Goal: Task Accomplishment & Management: Use online tool/utility

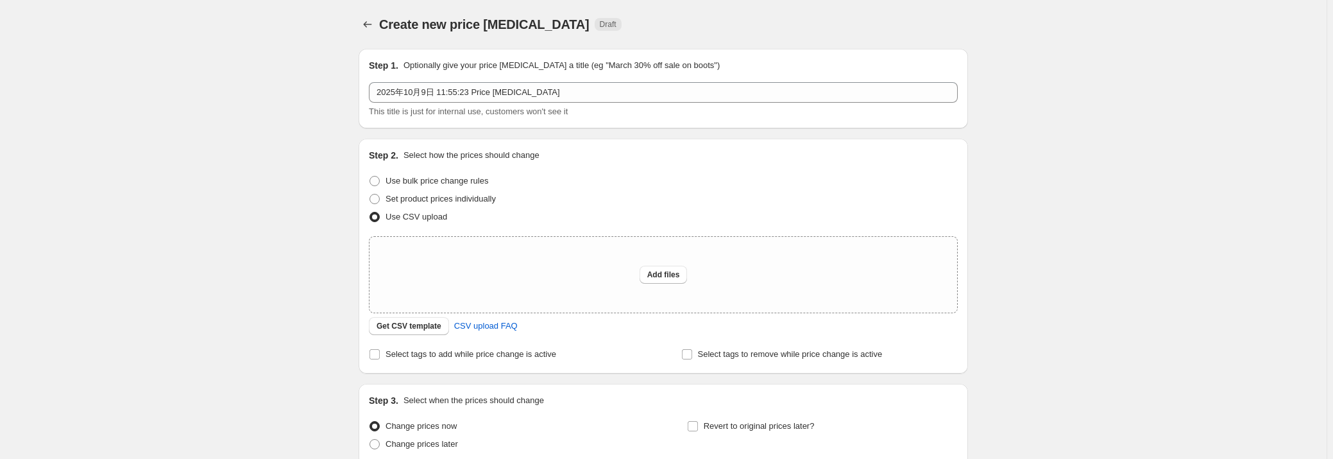
scroll to position [58, 0]
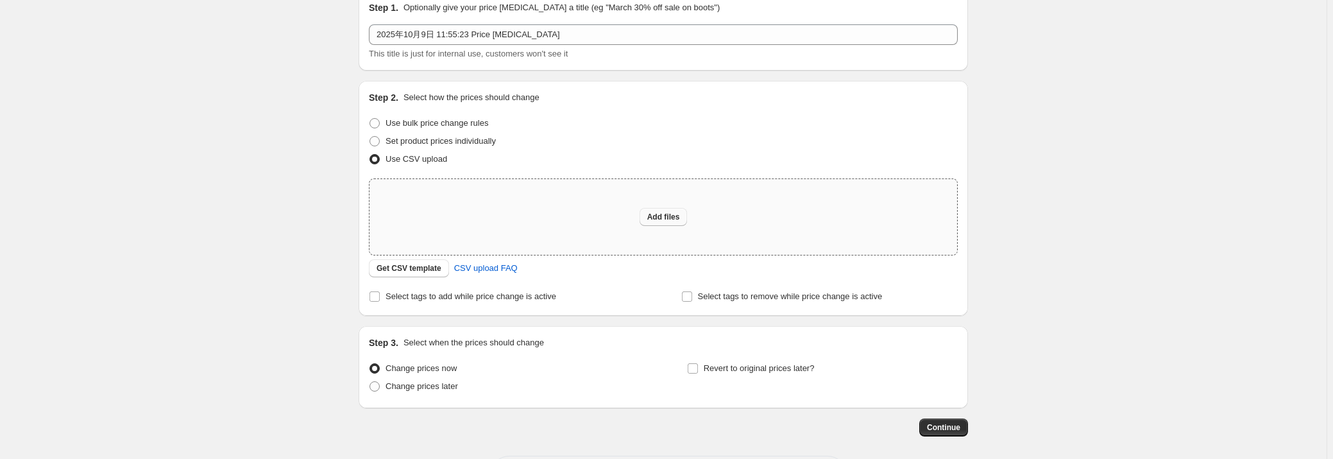
click at [668, 218] on span "Add files" at bounding box center [663, 217] width 33 height 10
type input "C:\fakepath\csv_template_user_48701.csv"
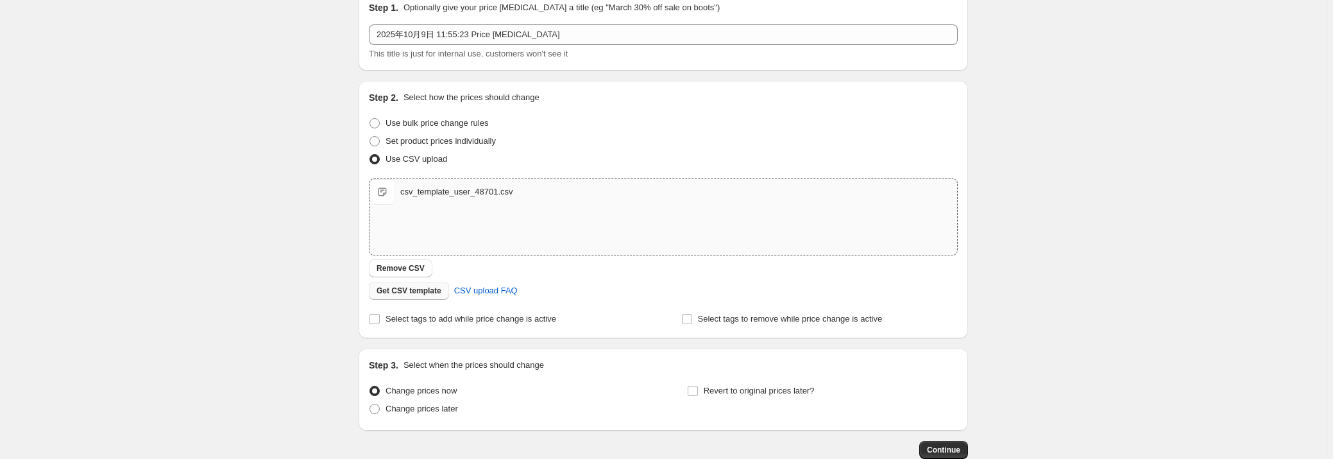
click at [391, 288] on span "Get CSV template" at bounding box center [409, 290] width 65 height 10
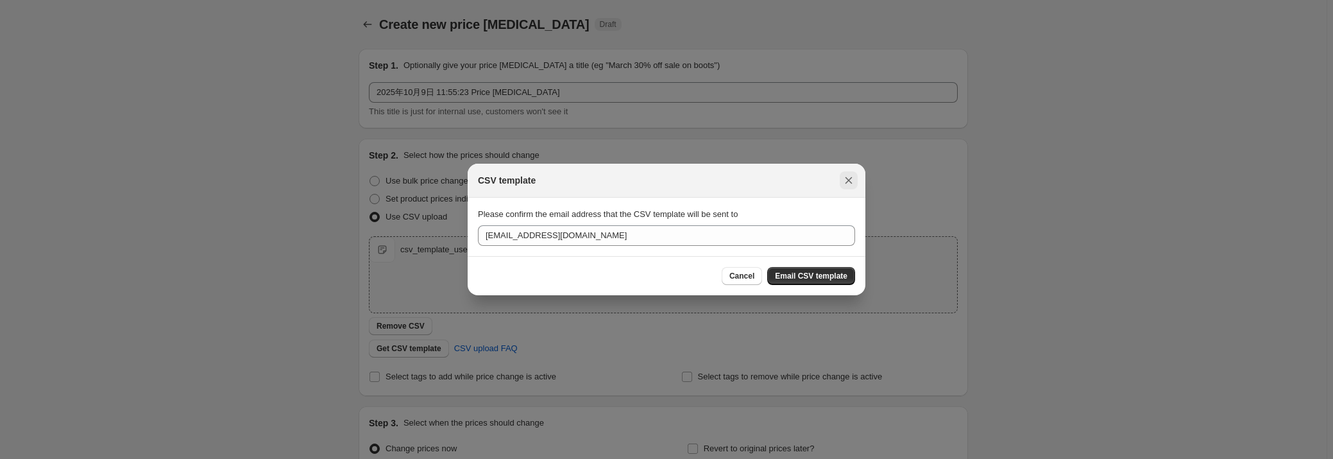
click at [847, 180] on icon "Close" at bounding box center [848, 180] width 13 height 13
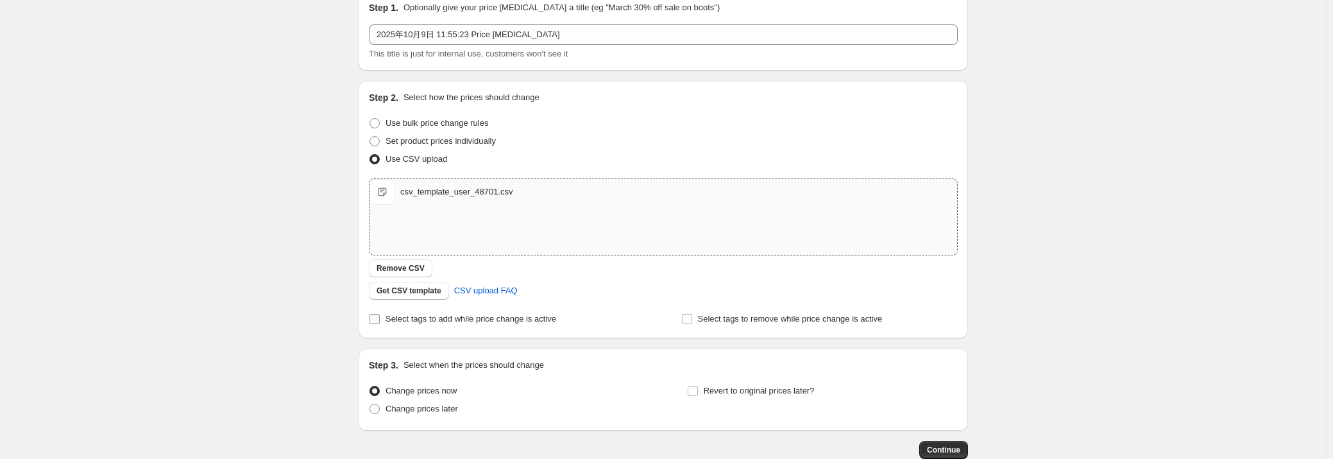
click at [375, 322] on input "Select tags to add while price change is active" at bounding box center [374, 319] width 10 height 10
checkbox input "true"
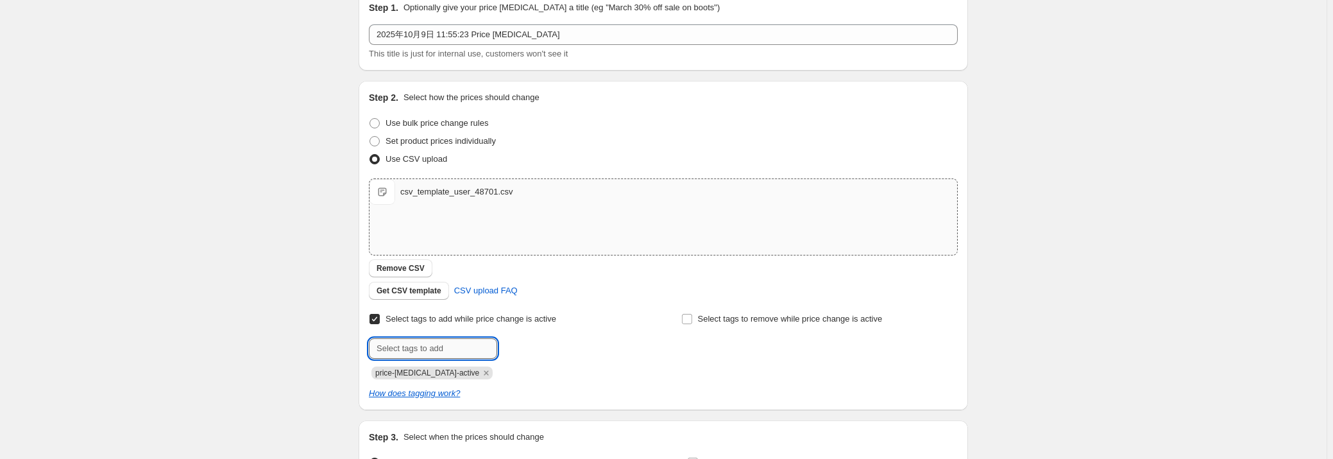
click at [430, 341] on input "text" at bounding box center [433, 348] width 128 height 21
drag, startPoint x: 425, startPoint y: 342, endPoint x: 460, endPoint y: 346, distance: 34.9
click at [425, 342] on input "text" at bounding box center [433, 348] width 128 height 21
paste input "Black Friday"
type input "Black Friday"
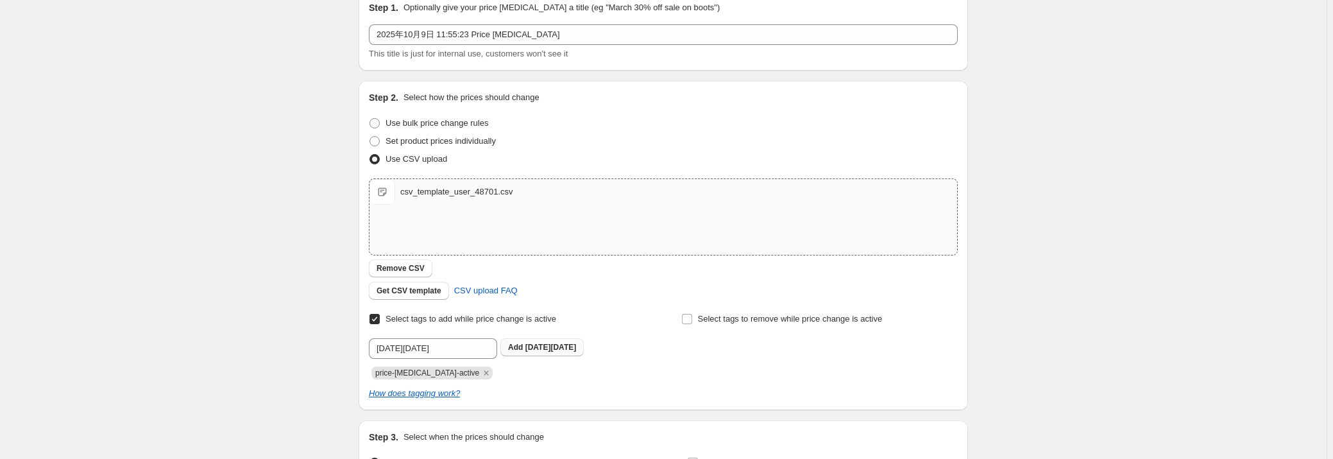
click at [536, 348] on span "Black Friday" at bounding box center [550, 347] width 51 height 9
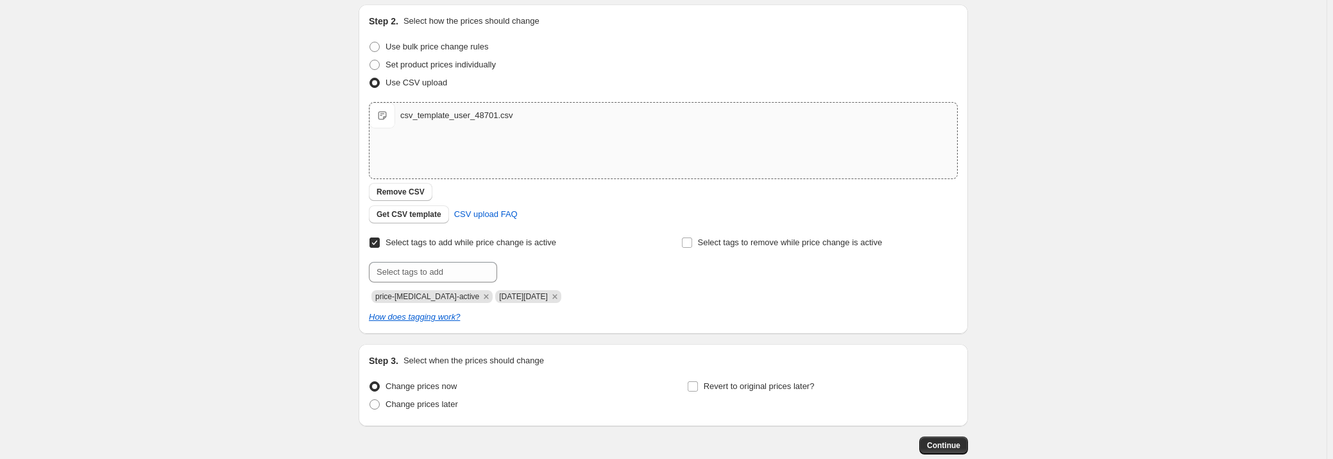
scroll to position [207, 0]
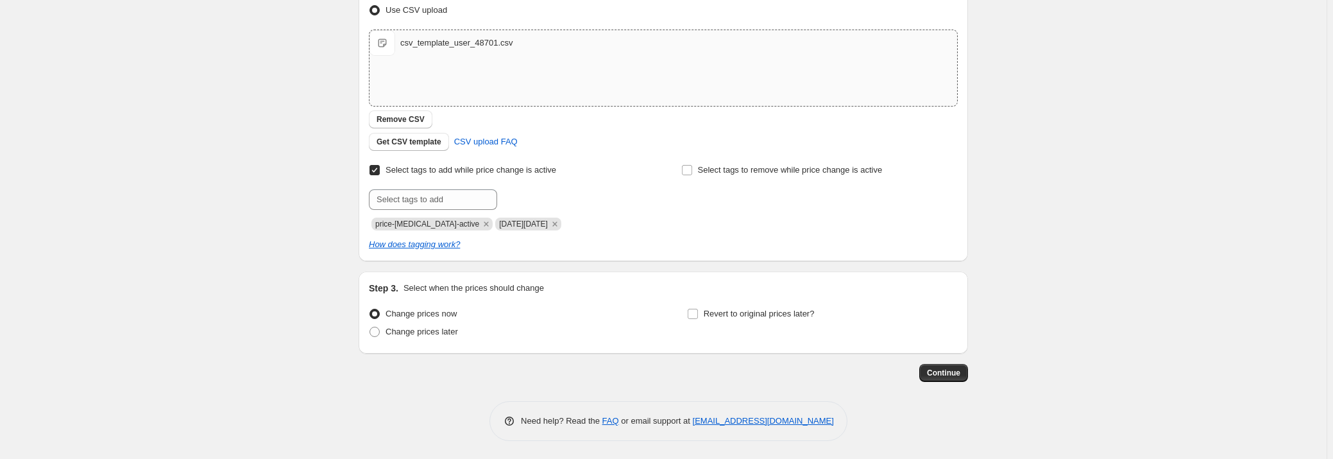
click at [376, 310] on span at bounding box center [374, 314] width 10 height 10
click at [370, 309] on input "Change prices now" at bounding box center [369, 309] width 1 height 1
click at [410, 311] on span "Change prices now" at bounding box center [421, 314] width 71 height 10
click at [370, 309] on input "Change prices now" at bounding box center [369, 309] width 1 height 1
click at [410, 326] on span "Change prices later" at bounding box center [422, 331] width 72 height 10
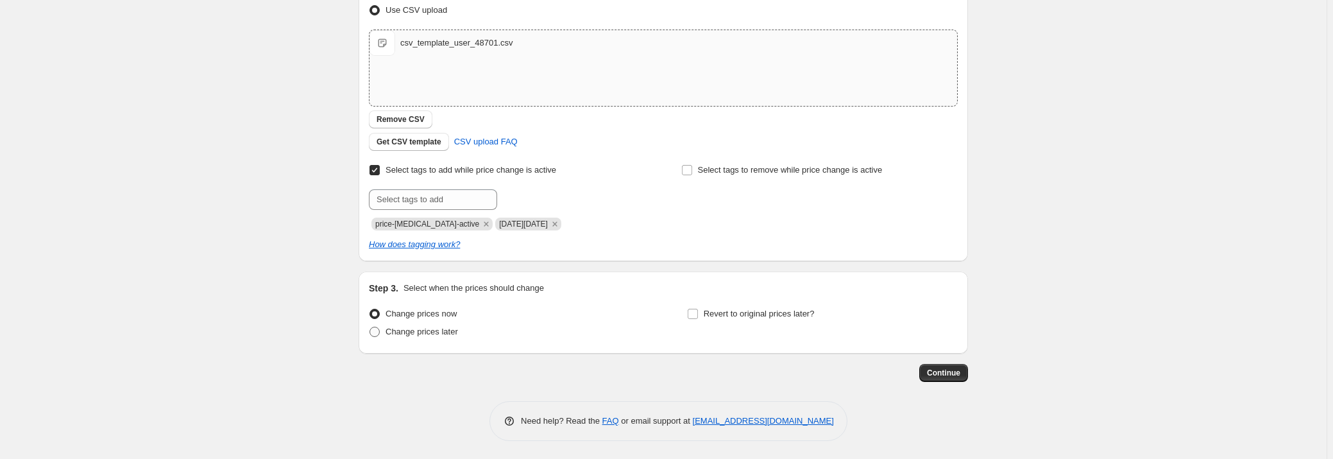
click at [370, 326] on input "Change prices later" at bounding box center [369, 326] width 1 height 1
radio input "true"
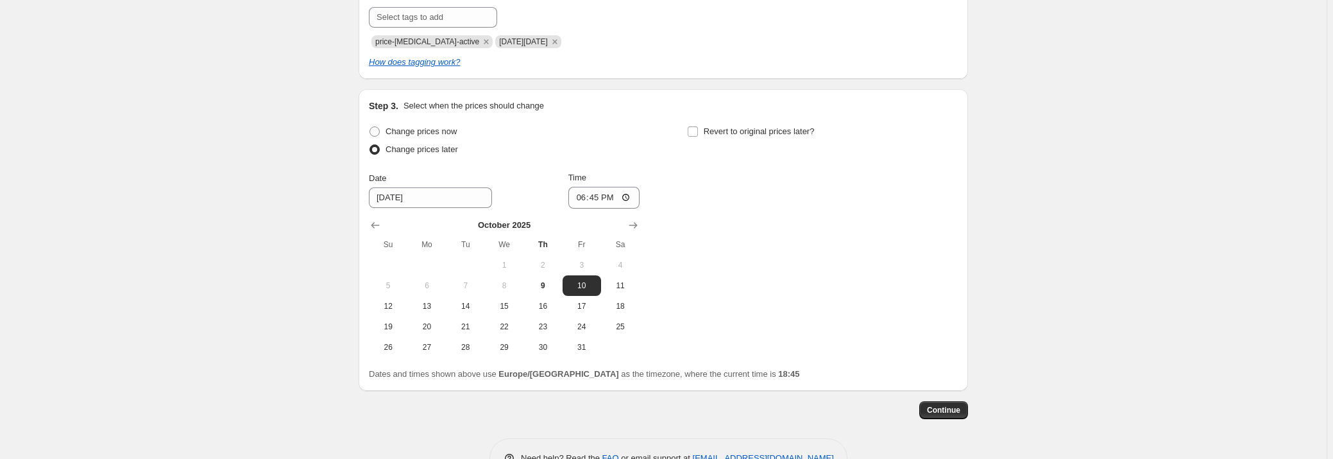
scroll to position [368, 0]
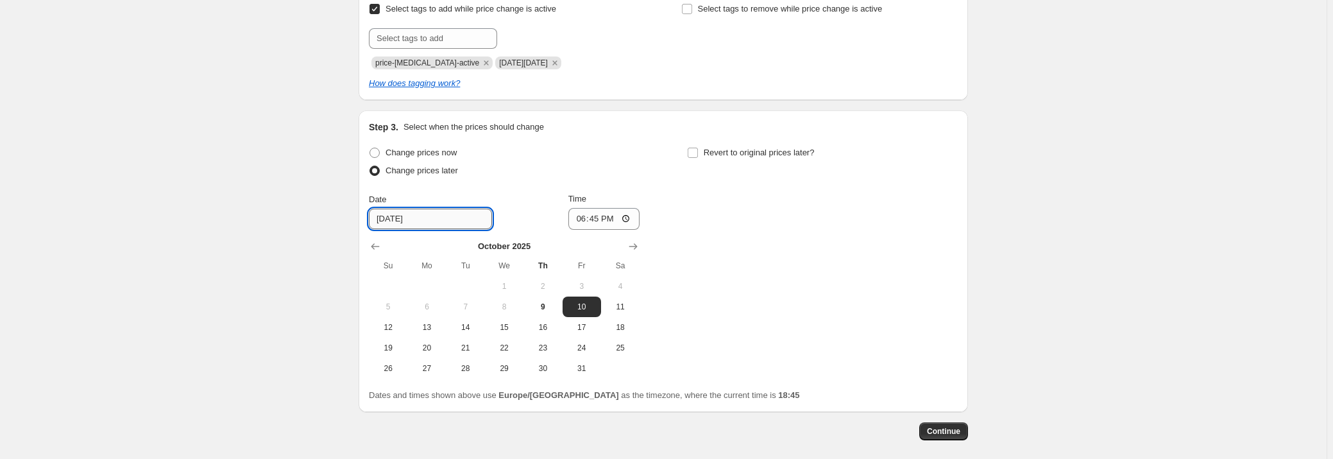
click at [385, 220] on input "10/10/2025" at bounding box center [430, 218] width 123 height 21
click at [598, 215] on input "18:45" at bounding box center [604, 219] width 72 height 22
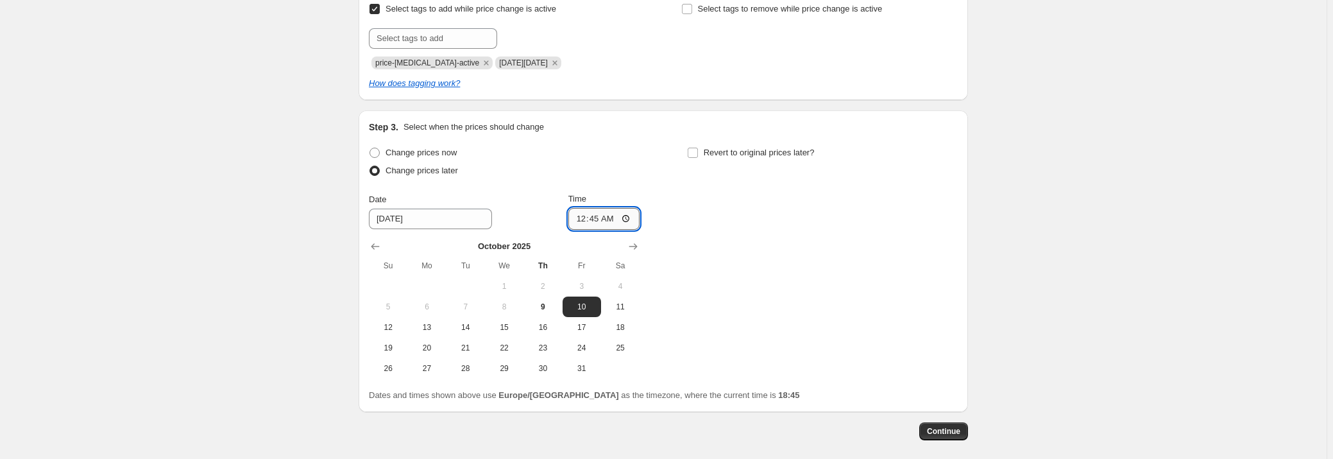
type input "00:00"
click at [760, 298] on div "Change prices now Change prices later Date 10/10/2025 Time 00:00 October 2025 S…" at bounding box center [663, 261] width 589 height 235
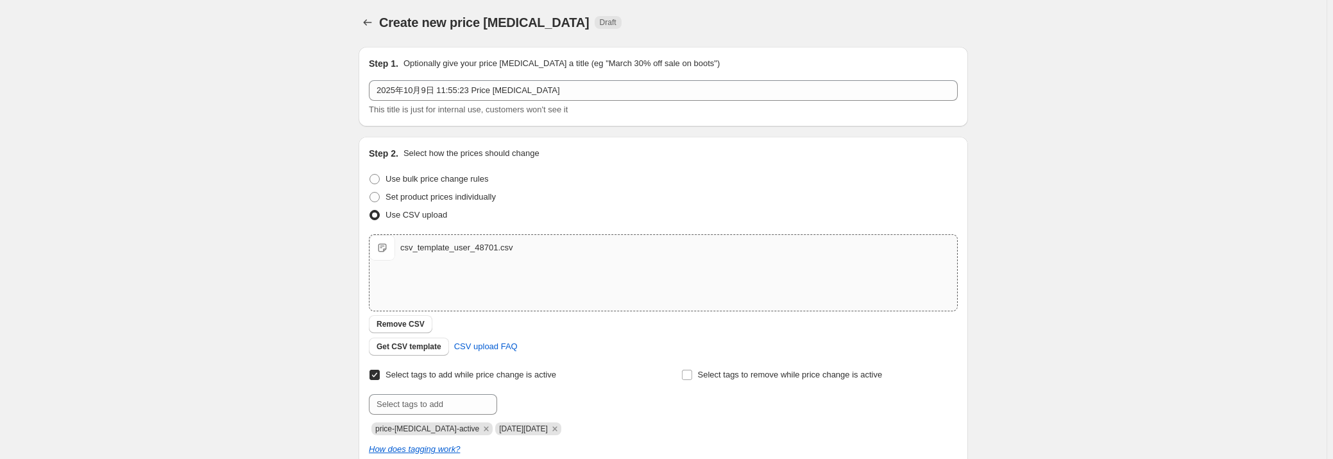
scroll to position [0, 0]
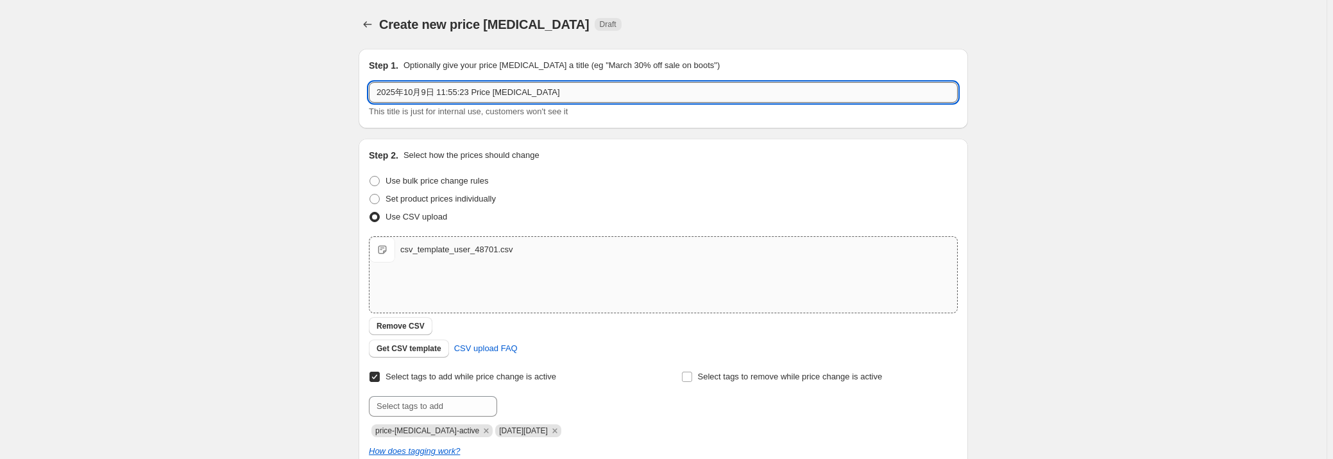
click at [423, 86] on input "2025年10月9日 11:55:23 Price change job" at bounding box center [663, 92] width 589 height 21
click at [425, 90] on input "2025年10月9日 11:55:23 Price change job" at bounding box center [663, 92] width 589 height 21
drag, startPoint x: 443, startPoint y: 92, endPoint x: 579, endPoint y: 103, distance: 135.8
click at [579, 103] on div "2025年10月10日 11:55:23 Price change job This title is just for internal use, cust…" at bounding box center [663, 100] width 589 height 36
type input "2025年10月10日 -11月11号"
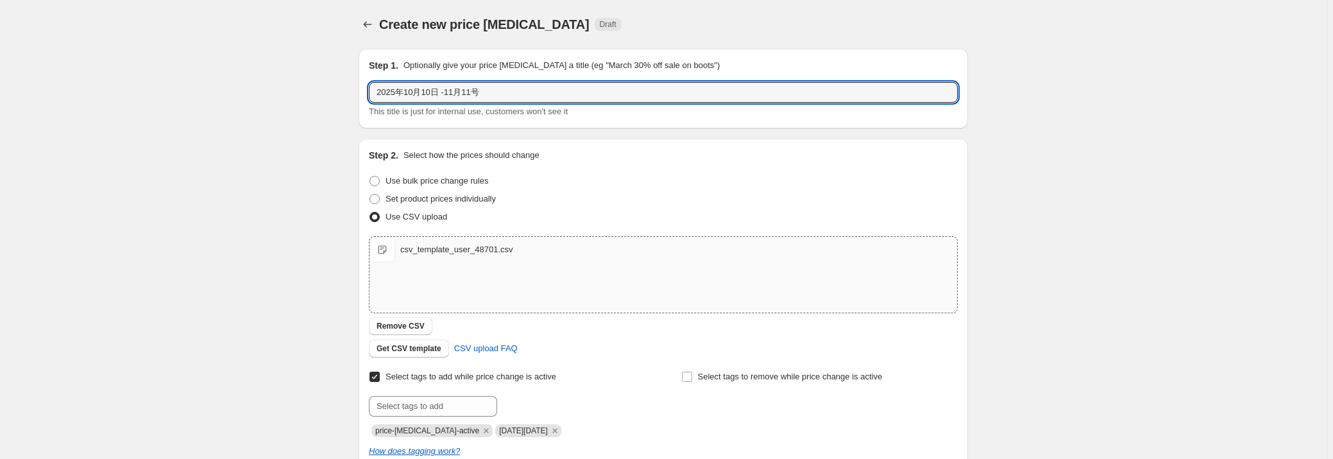
click at [1078, 210] on div "Create new price change job. This page is ready Create new price change job Dra…" at bounding box center [663, 443] width 1327 height 886
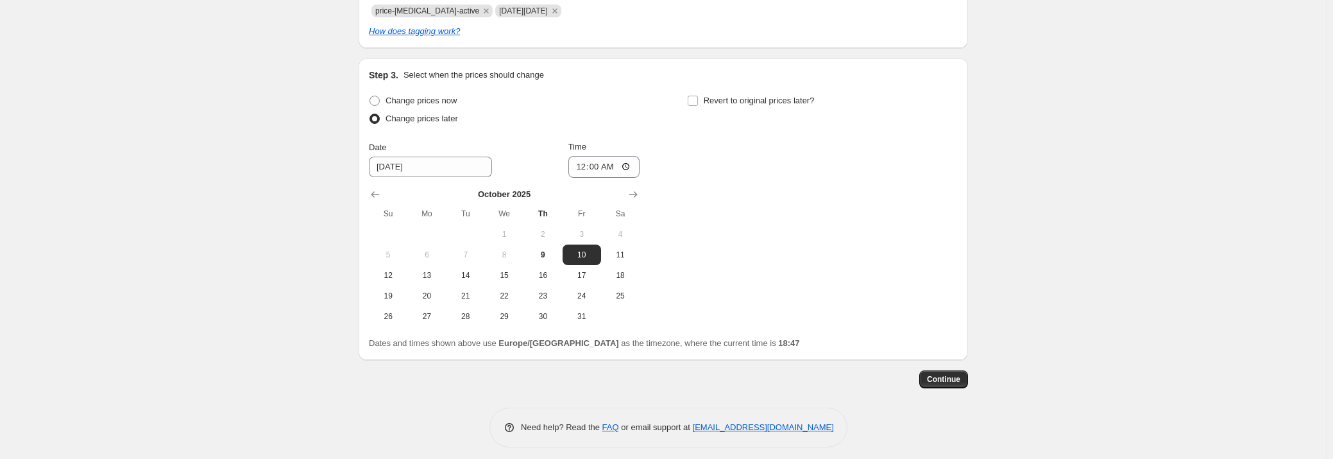
scroll to position [426, 0]
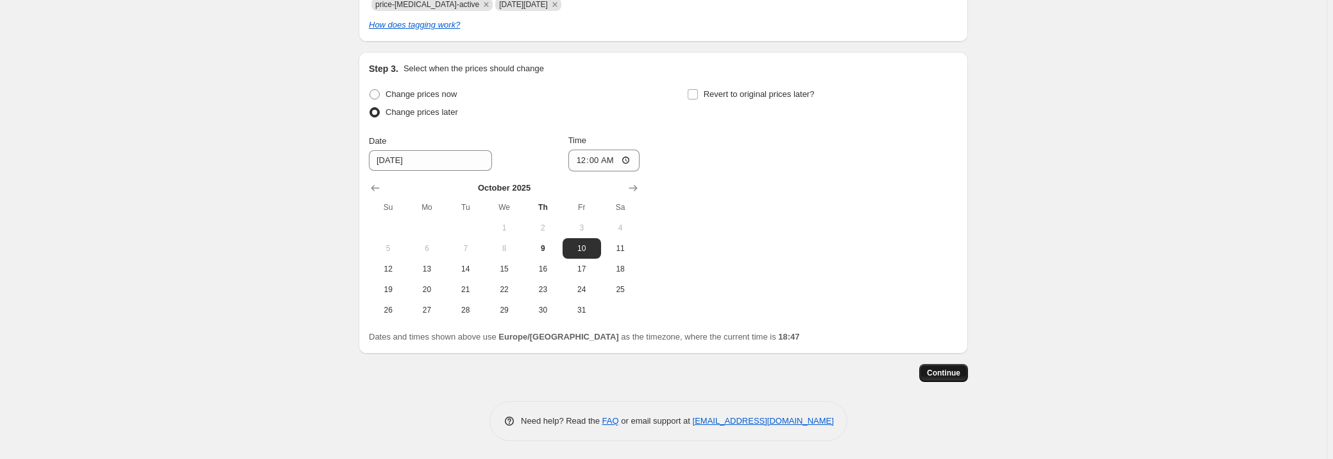
click at [948, 375] on span "Continue" at bounding box center [943, 373] width 33 height 10
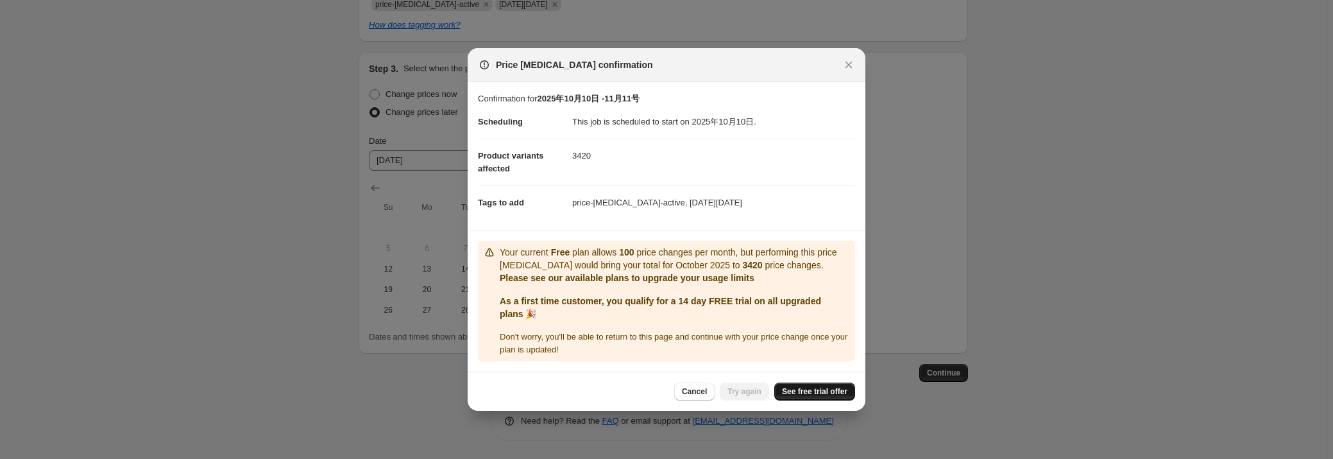
click at [812, 392] on span "See free trial offer" at bounding box center [814, 391] width 65 height 10
drag, startPoint x: 525, startPoint y: 173, endPoint x: 600, endPoint y: 243, distance: 103.0
click at [501, 168] on dt "Product variants affected" at bounding box center [525, 162] width 94 height 47
click at [817, 389] on span "See free trial offer" at bounding box center [814, 391] width 65 height 10
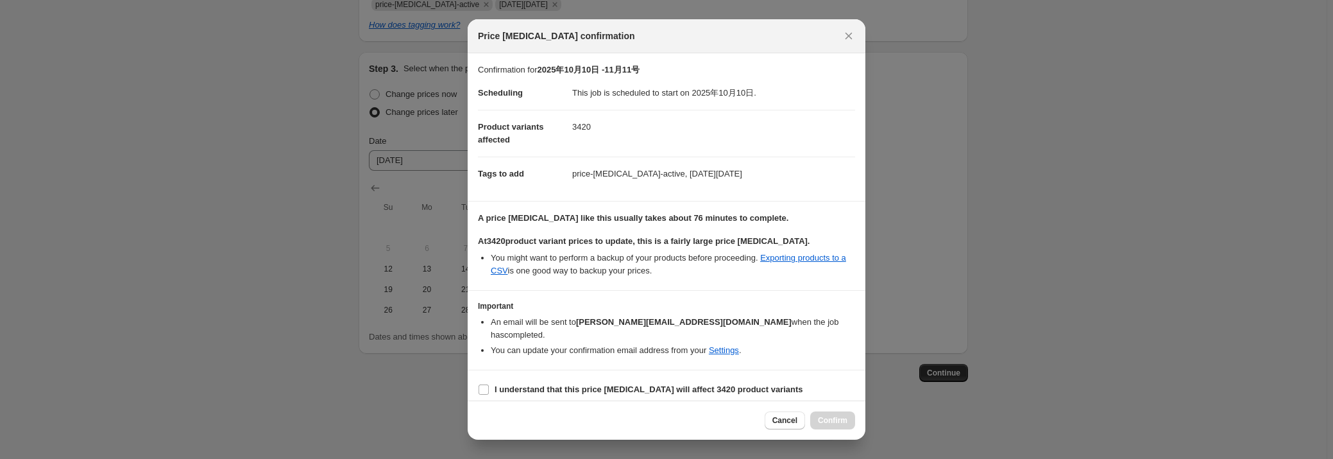
click at [795, 358] on section "Important An email will be sent to george@tmall.ro when the job has completed .…" at bounding box center [667, 330] width 398 height 78
click at [661, 384] on b "I understand that this price change job will affect 3420 product variants" at bounding box center [649, 389] width 309 height 10
click at [489, 384] on input "I understand that this price change job will affect 3420 product variants" at bounding box center [484, 389] width 10 height 10
checkbox input "true"
click at [830, 411] on button "Confirm" at bounding box center [832, 420] width 45 height 18
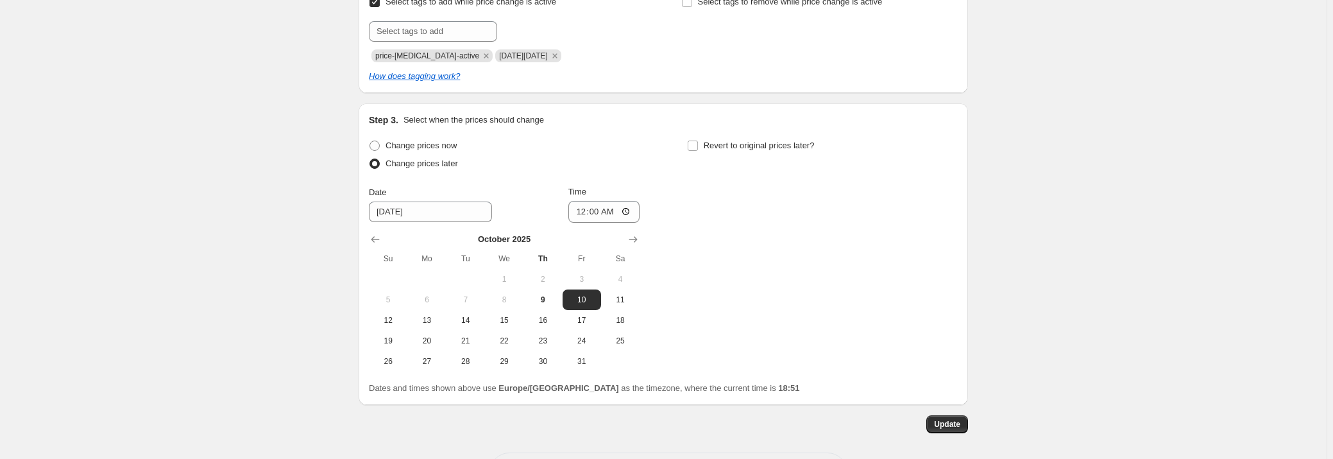
scroll to position [504, 0]
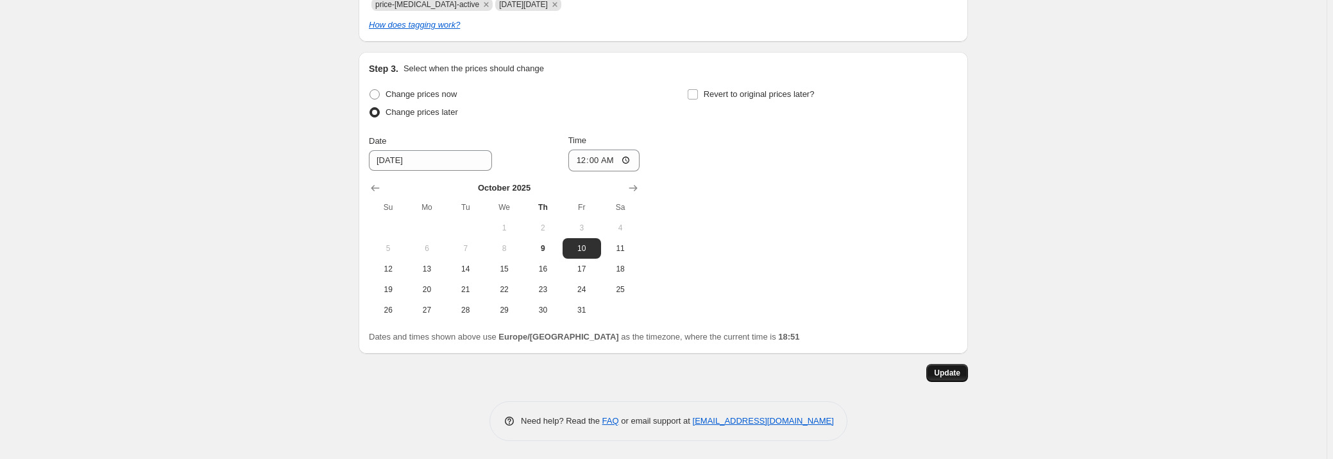
click at [954, 377] on button "Update" at bounding box center [947, 373] width 42 height 18
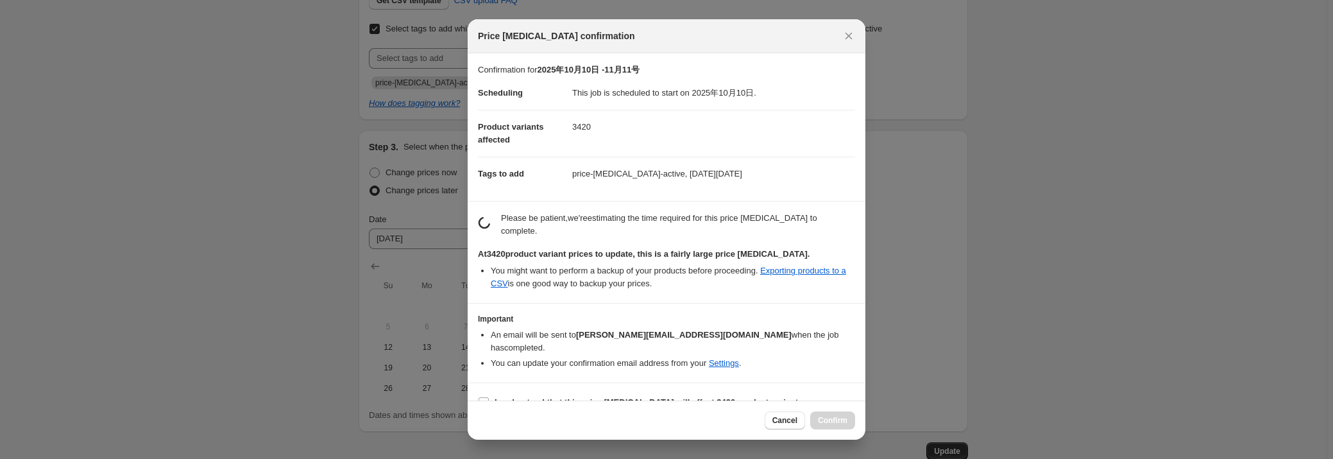
scroll to position [0, 0]
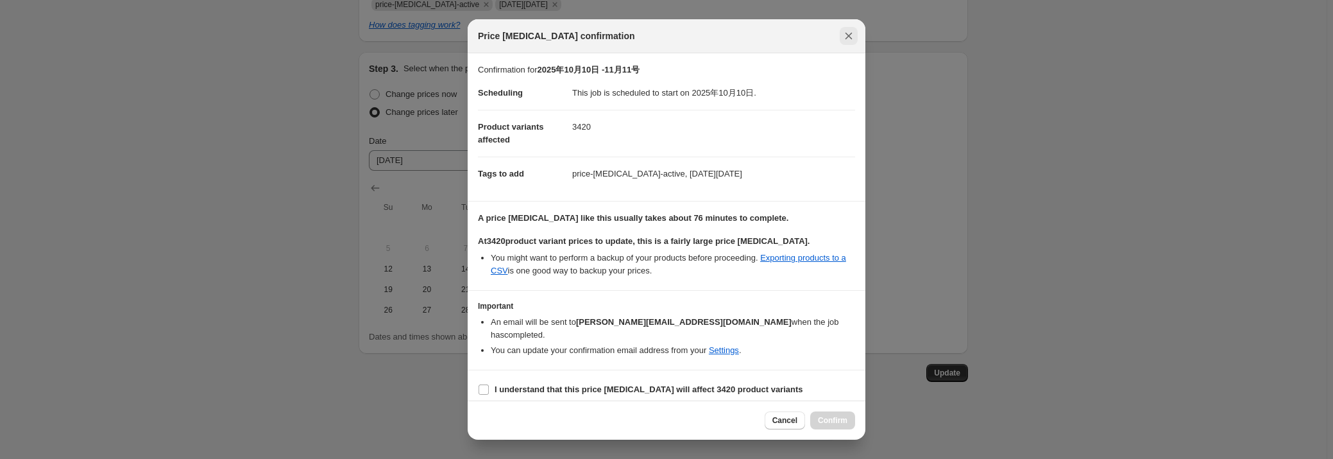
click at [844, 41] on icon "Close" at bounding box center [848, 36] width 13 height 13
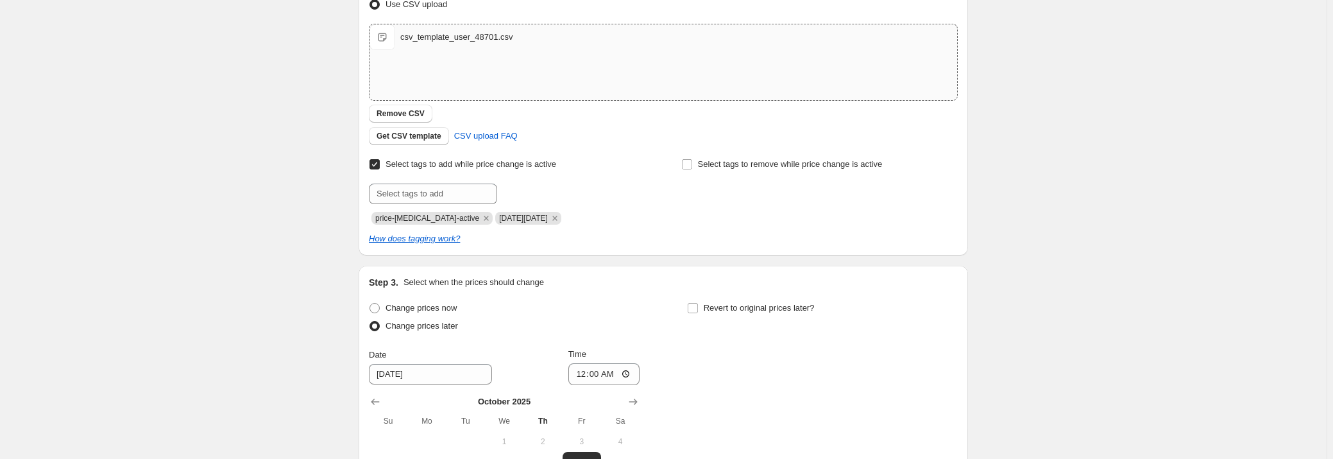
scroll to position [291, 0]
click at [225, 250] on div "2025年10月10日 -11月11号. This page is ready 2025年10月10日 -11月11号 Info Scheduled Copy…" at bounding box center [663, 191] width 1327 height 964
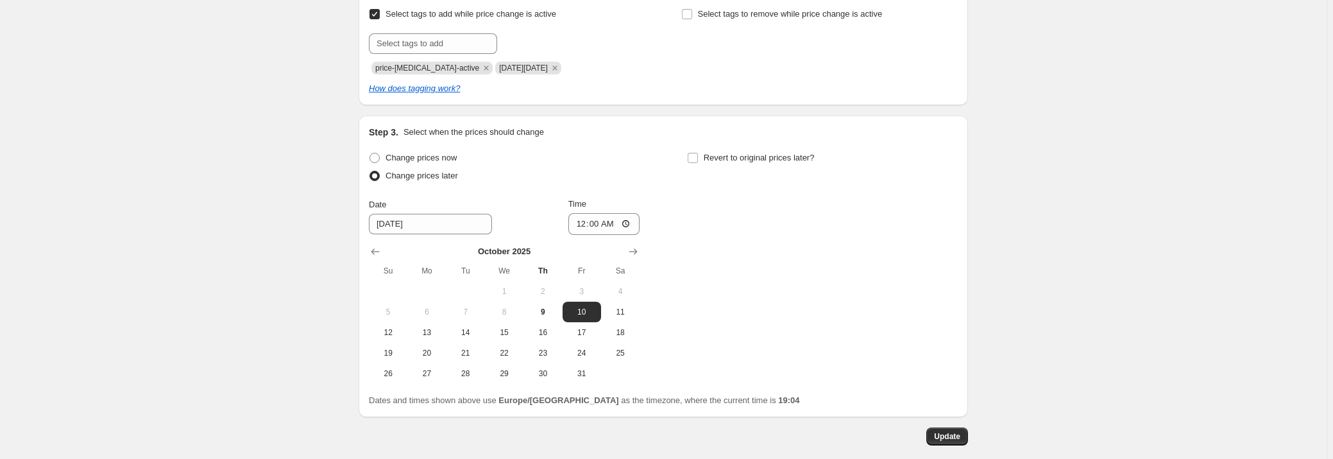
scroll to position [504, 0]
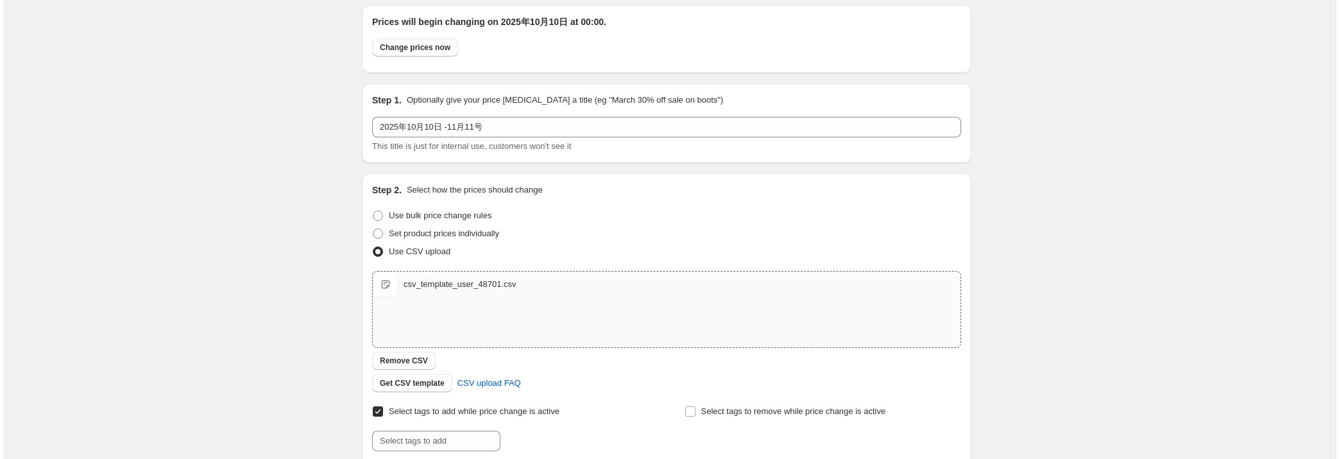
scroll to position [0, 0]
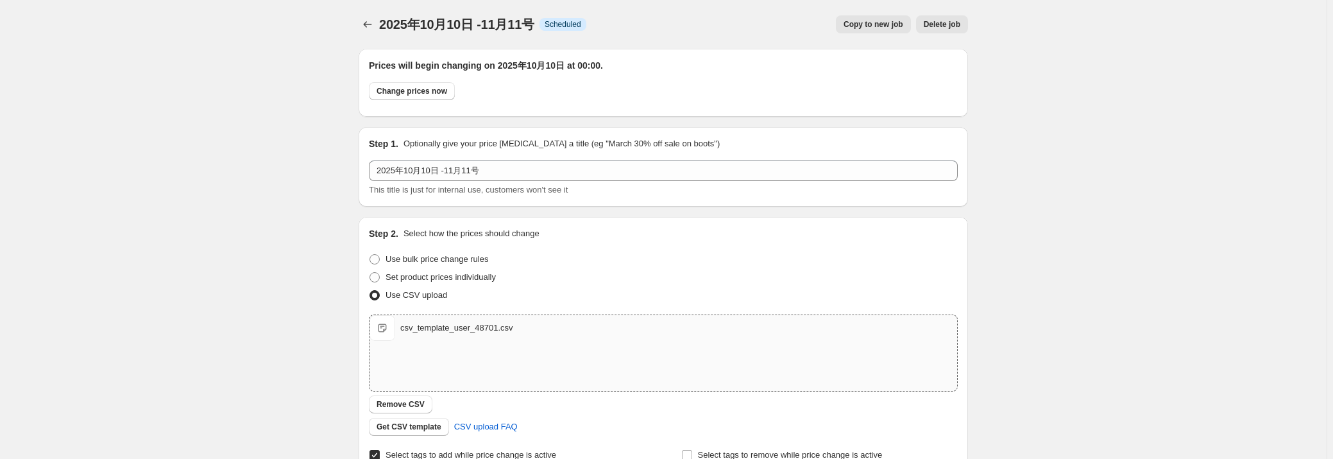
drag, startPoint x: 1046, startPoint y: 53, endPoint x: 1006, endPoint y: 131, distance: 86.9
click at [366, 25] on icon "Price change jobs" at bounding box center [367, 24] width 13 height 13
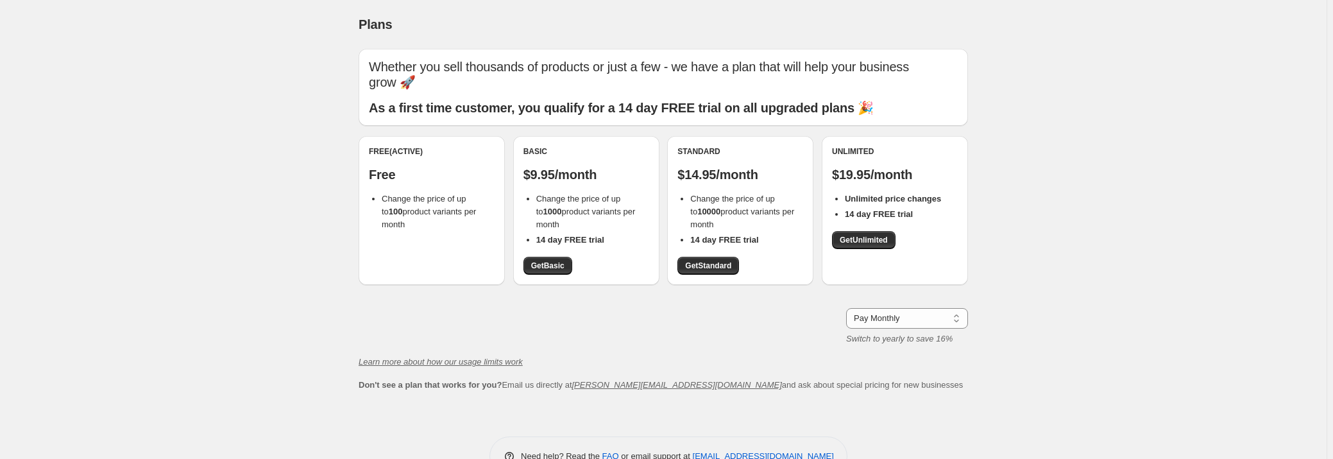
click at [429, 196] on span "Change the price of up to 100 product variants per month" at bounding box center [429, 211] width 94 height 35
drag, startPoint x: 570, startPoint y: 196, endPoint x: 636, endPoint y: 198, distance: 66.1
click at [636, 197] on ul "Change the price of up to 1000 product variants per month 14 day FREE trial" at bounding box center [586, 219] width 126 height 54
click at [625, 229] on li "Change the price of up to 1000 product variants per month" at bounding box center [592, 211] width 113 height 38
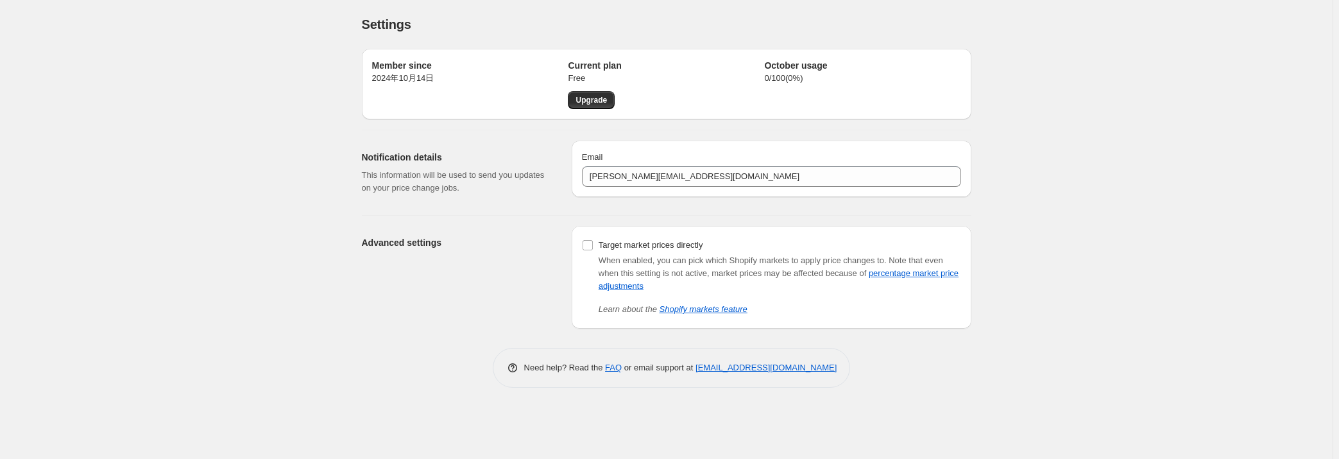
click at [802, 70] on h2 "October usage" at bounding box center [862, 65] width 196 height 13
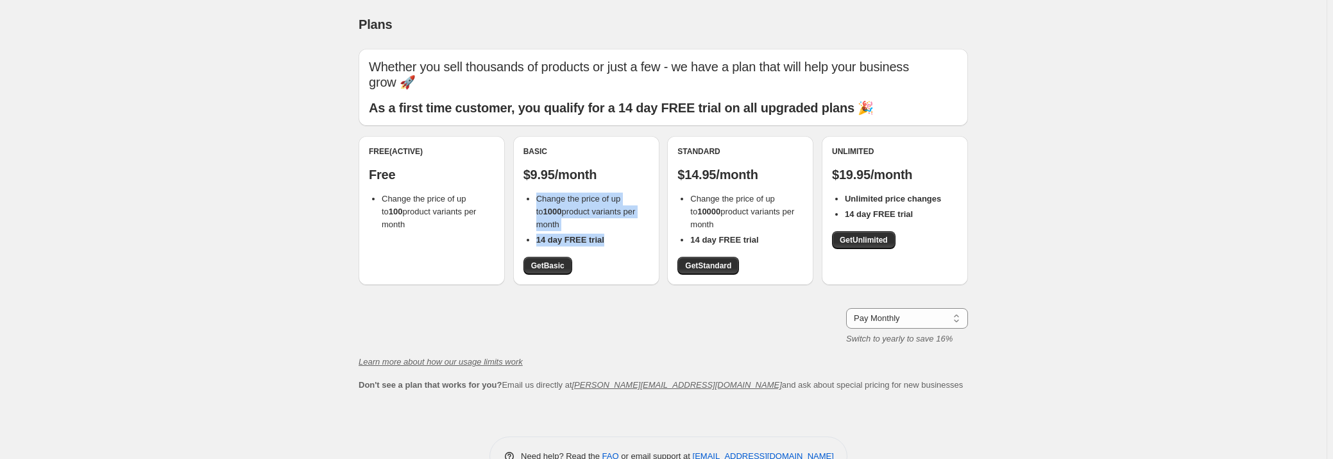
drag, startPoint x: 618, startPoint y: 239, endPoint x: 542, endPoint y: 198, distance: 86.4
click at [535, 202] on ul "Change the price of up to 1000 product variants per month 14 day FREE trial" at bounding box center [586, 219] width 126 height 54
click at [553, 264] on span "Get Basic" at bounding box center [547, 265] width 33 height 10
click at [712, 268] on span "Get Standard" at bounding box center [708, 265] width 46 height 10
